Goal: Information Seeking & Learning: Learn about a topic

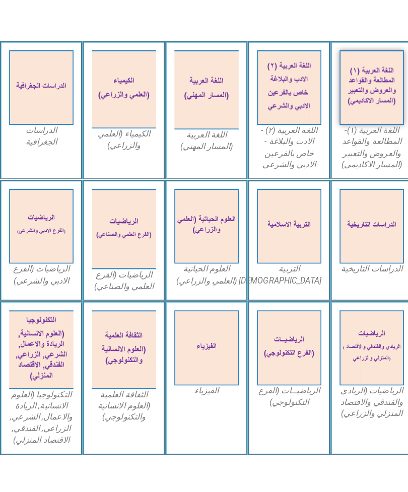
scroll to position [275, 0]
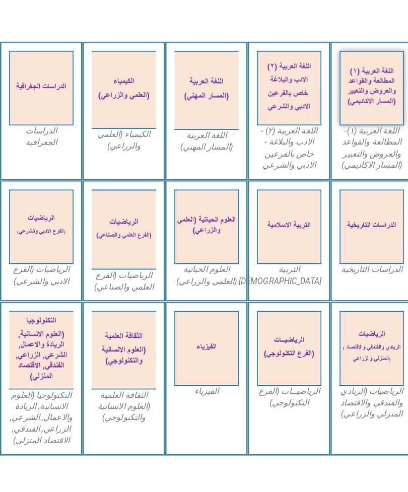
click at [377, 103] on img at bounding box center [368, 87] width 64 height 74
click at [377, 101] on img at bounding box center [368, 87] width 64 height 74
click at [355, 92] on img at bounding box center [368, 87] width 64 height 74
click at [363, 91] on img at bounding box center [368, 87] width 64 height 74
click at [358, 109] on img at bounding box center [368, 87] width 64 height 74
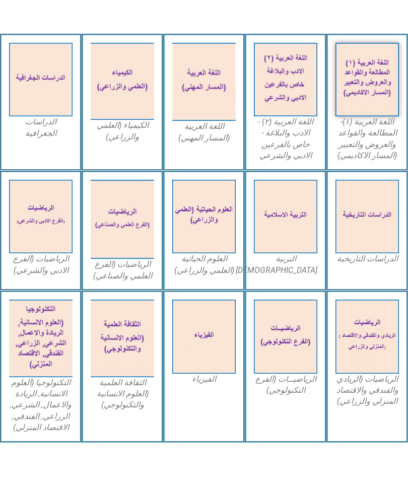
scroll to position [282, 0]
click at [366, 88] on img at bounding box center [368, 80] width 64 height 74
click at [378, 100] on img at bounding box center [368, 80] width 64 height 74
click at [373, 94] on img at bounding box center [368, 80] width 64 height 74
click at [366, 93] on img at bounding box center [368, 80] width 64 height 74
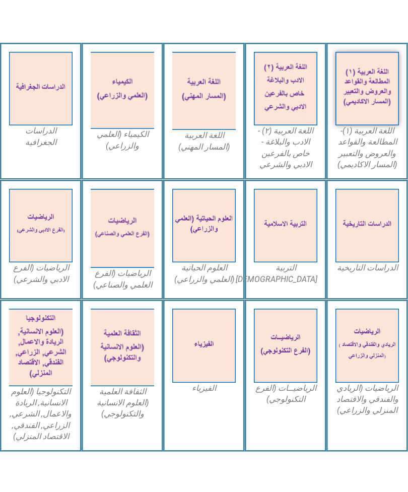
scroll to position [273, 0]
click at [367, 91] on img at bounding box center [368, 89] width 64 height 74
click at [384, 120] on img at bounding box center [368, 89] width 64 height 74
click at [376, 117] on img at bounding box center [368, 89] width 64 height 74
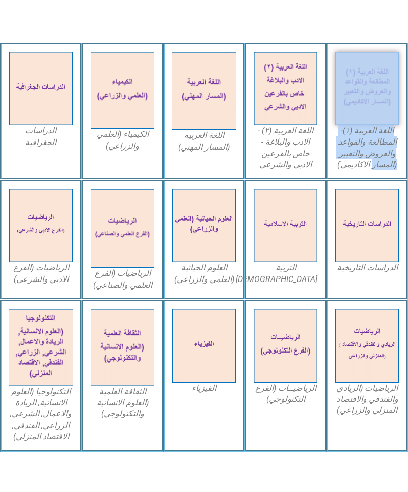
click at [394, 173] on div "اللغة العربية (١)- المطالعة والقواعد والعروض والتعبير (المسار الاكاديمي)" at bounding box center [368, 111] width 82 height 137
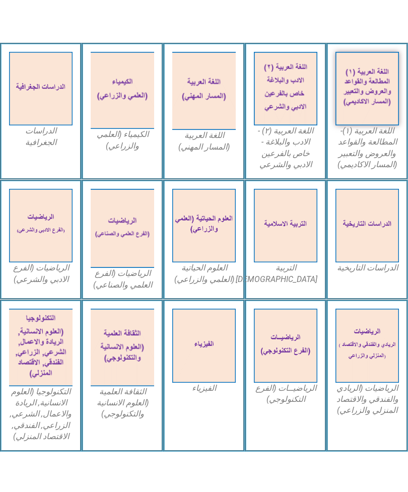
click at [363, 59] on img at bounding box center [368, 89] width 64 height 74
click at [355, 120] on img at bounding box center [368, 89] width 64 height 74
click at [372, 95] on img at bounding box center [368, 89] width 64 height 74
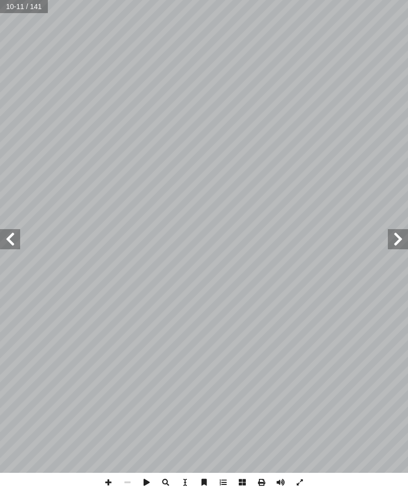
click at [405, 248] on span at bounding box center [398, 239] width 20 height 20
click at [392, 237] on span at bounding box center [398, 239] width 20 height 20
click at [404, 230] on span at bounding box center [398, 239] width 20 height 20
click at [406, 230] on span at bounding box center [398, 239] width 20 height 20
click at [393, 237] on span at bounding box center [398, 239] width 20 height 20
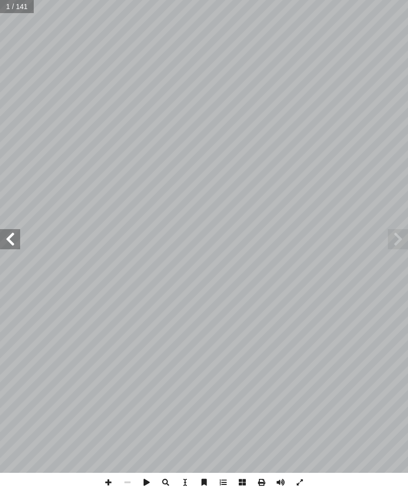
click at [393, 238] on span at bounding box center [398, 239] width 20 height 20
click at [395, 229] on span at bounding box center [398, 239] width 20 height 20
click at [396, 240] on span at bounding box center [398, 239] width 20 height 20
click at [394, 240] on span at bounding box center [398, 239] width 20 height 20
click at [19, 233] on span at bounding box center [10, 239] width 20 height 20
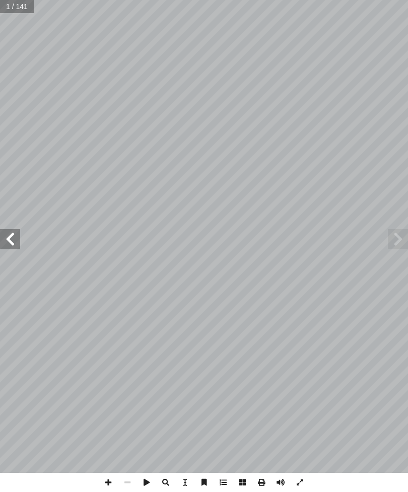
click at [14, 243] on span at bounding box center [10, 239] width 20 height 20
click at [15, 246] on span at bounding box center [10, 239] width 20 height 20
click at [14, 238] on span at bounding box center [10, 239] width 20 height 20
click at [11, 236] on span at bounding box center [10, 239] width 20 height 20
click at [399, 243] on span at bounding box center [398, 239] width 20 height 20
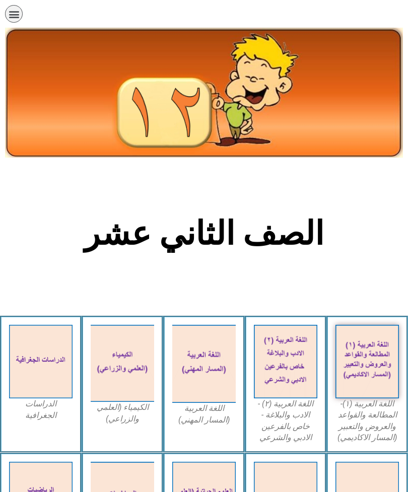
scroll to position [52, 0]
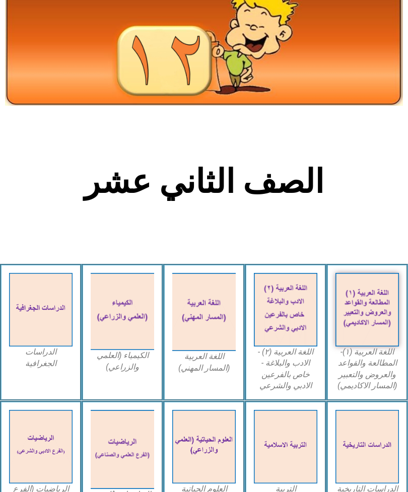
click at [371, 305] on img at bounding box center [368, 310] width 64 height 74
click at [384, 300] on img at bounding box center [368, 310] width 64 height 74
click at [382, 299] on img at bounding box center [368, 310] width 64 height 74
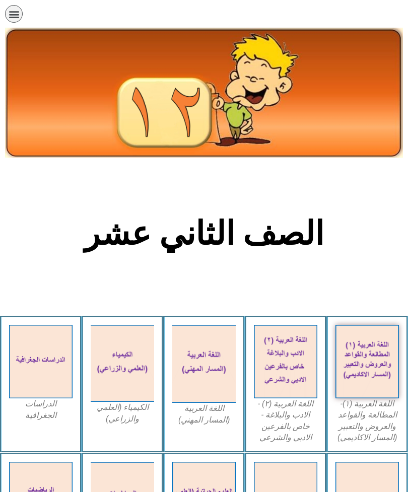
click at [176, 98] on img at bounding box center [204, 92] width 398 height 131
click at [17, 17] on icon "כפתור פתיחת תפריט" at bounding box center [14, 14] width 11 height 11
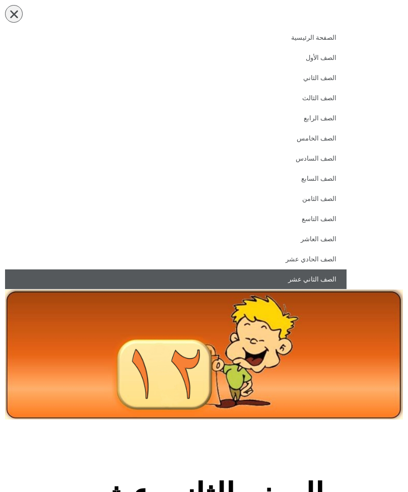
click at [328, 273] on link "الصف الثاني عشر" at bounding box center [176, 280] width 342 height 20
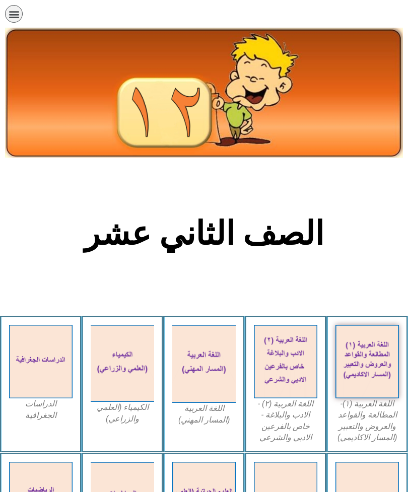
click at [70, 120] on img at bounding box center [204, 92] width 398 height 131
click at [116, 241] on h2 "الصف الثاني عشر" at bounding box center [204, 233] width 333 height 39
click at [360, 349] on img at bounding box center [368, 362] width 64 height 74
click at [362, 373] on img at bounding box center [368, 362] width 64 height 74
click at [365, 360] on img at bounding box center [368, 362] width 64 height 74
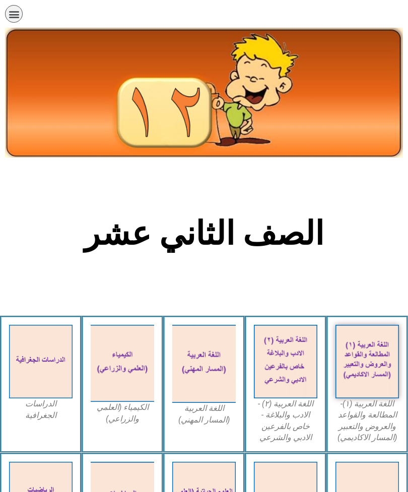
click at [365, 373] on img at bounding box center [368, 362] width 64 height 74
click at [364, 319] on div "اللغة العربية (١)- المطالعة والقواعد والعروض والتعبير (المسار الاكاديمي)" at bounding box center [368, 384] width 82 height 137
click at [331, 434] on div "اللغة العربية (١)- المطالعة والقواعد والعروض والتعبير (المسار الاكاديمي)" at bounding box center [368, 384] width 82 height 137
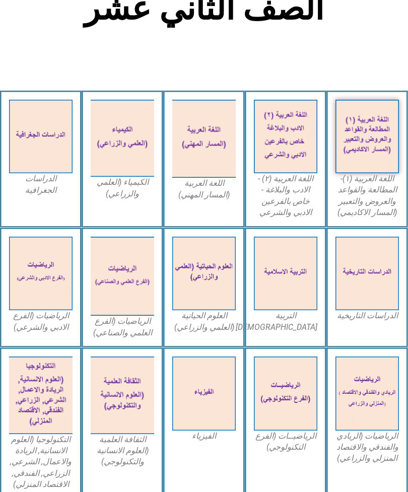
scroll to position [225, 0]
click at [282, 299] on img at bounding box center [286, 274] width 64 height 74
click at [267, 258] on img at bounding box center [286, 274] width 64 height 74
click at [278, 245] on img at bounding box center [286, 274] width 64 height 74
click at [213, 250] on img at bounding box center [204, 274] width 64 height 74
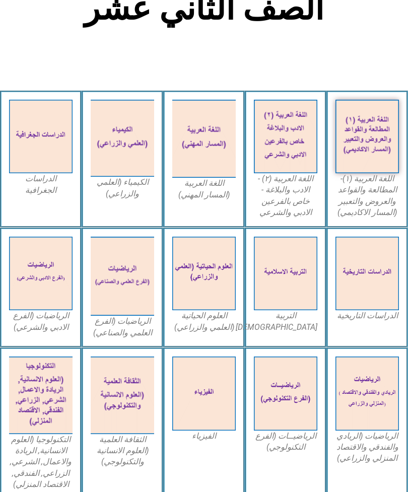
click at [206, 249] on img at bounding box center [204, 274] width 64 height 74
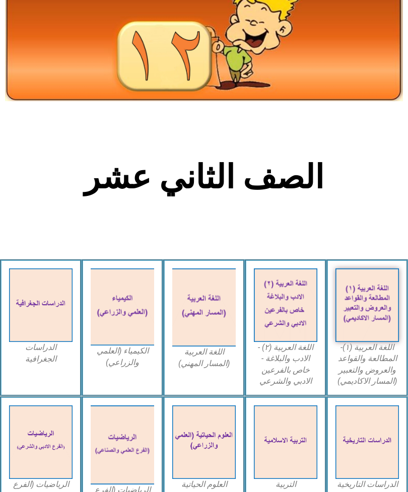
scroll to position [45, 0]
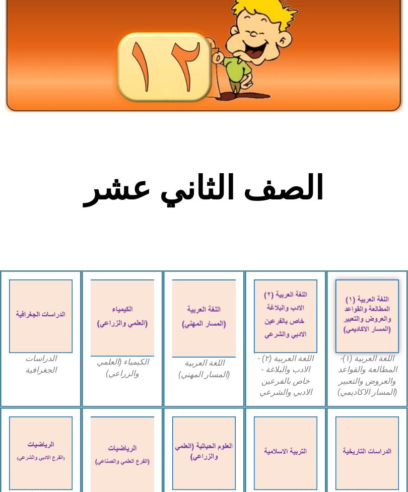
click at [370, 298] on img at bounding box center [368, 317] width 64 height 74
click at [152, 187] on h2 "الصف الثاني عشر" at bounding box center [204, 188] width 333 height 39
click at [368, 308] on img at bounding box center [368, 317] width 64 height 74
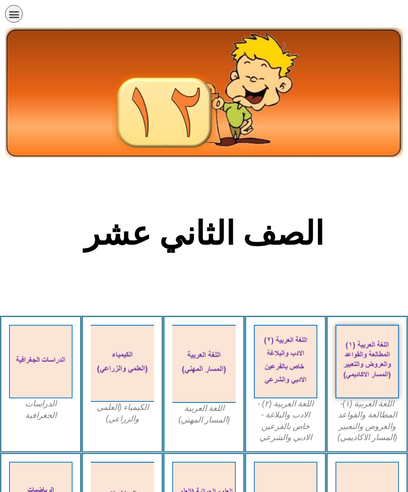
scroll to position [45, 0]
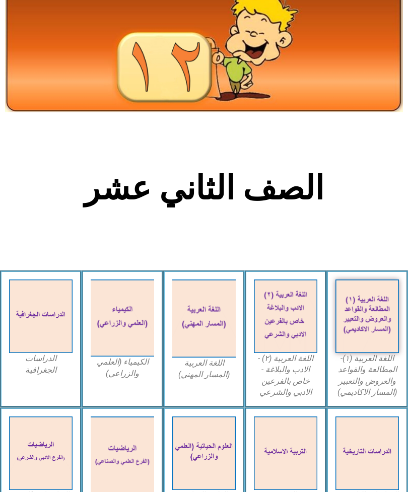
click at [352, 319] on img at bounding box center [368, 317] width 64 height 74
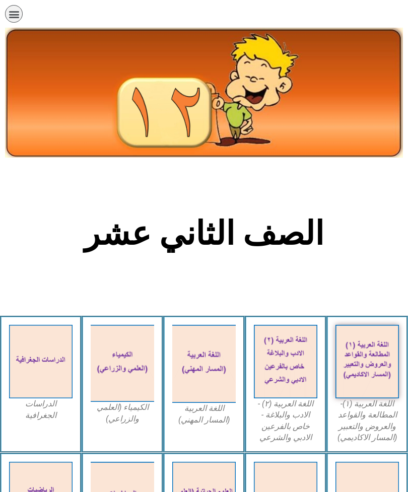
scroll to position [45, 0]
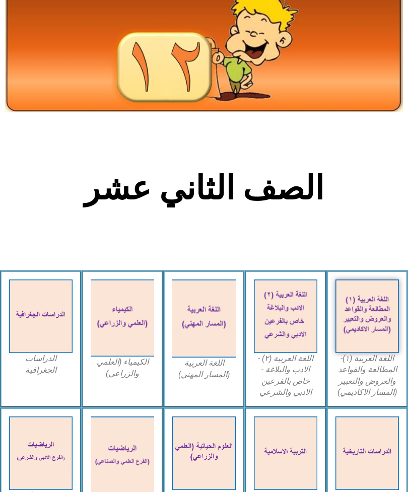
click at [360, 333] on img at bounding box center [368, 317] width 64 height 74
click at [361, 313] on img at bounding box center [368, 317] width 64 height 74
click at [375, 319] on img at bounding box center [368, 317] width 64 height 74
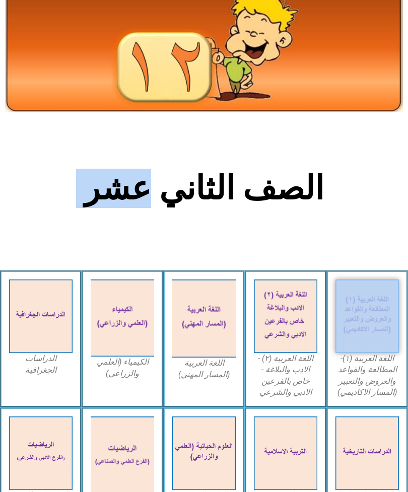
click at [368, 354] on img at bounding box center [368, 317] width 64 height 74
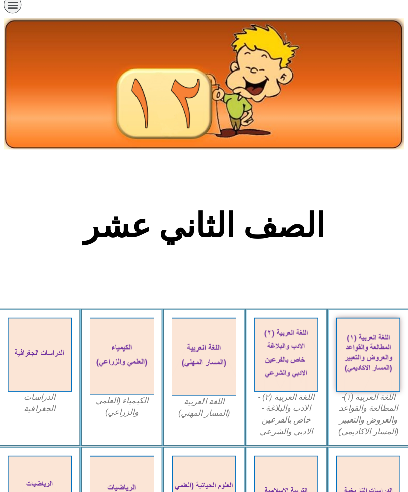
scroll to position [9, 0]
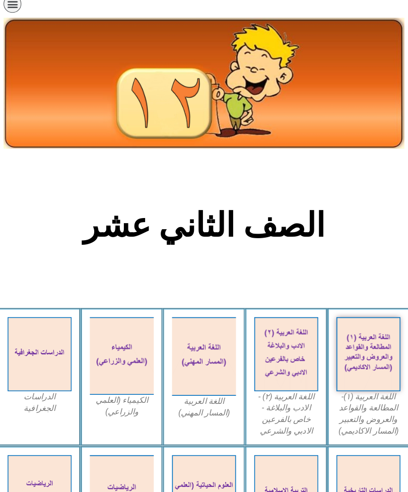
click at [363, 339] on img at bounding box center [368, 353] width 64 height 74
click at [358, 335] on img at bounding box center [368, 353] width 64 height 74
click at [358, 339] on img at bounding box center [368, 353] width 64 height 74
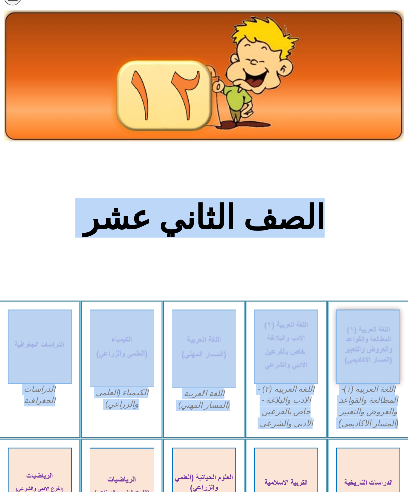
scroll to position [15, 0]
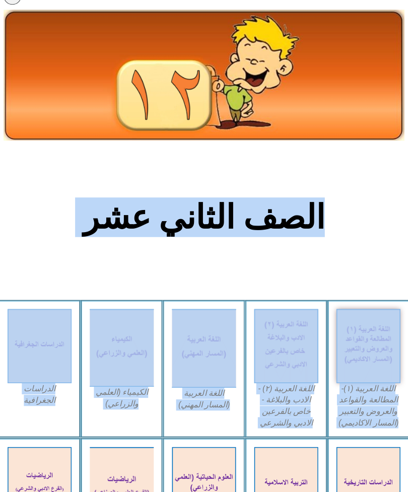
copy div "الصف الثاني عشر اللغة العربية (١)- المطالعة والقواعد والعروض والتعبير (المسار ا…"
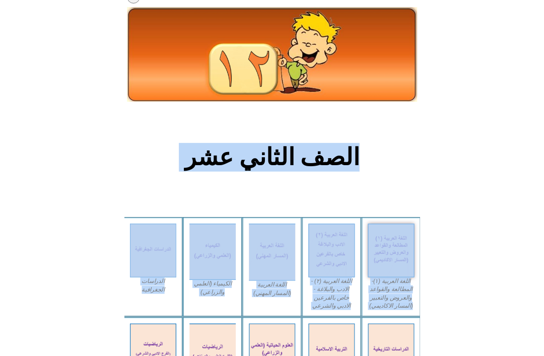
scroll to position [205, 0]
